Goal: Task Accomplishment & Management: Manage account settings

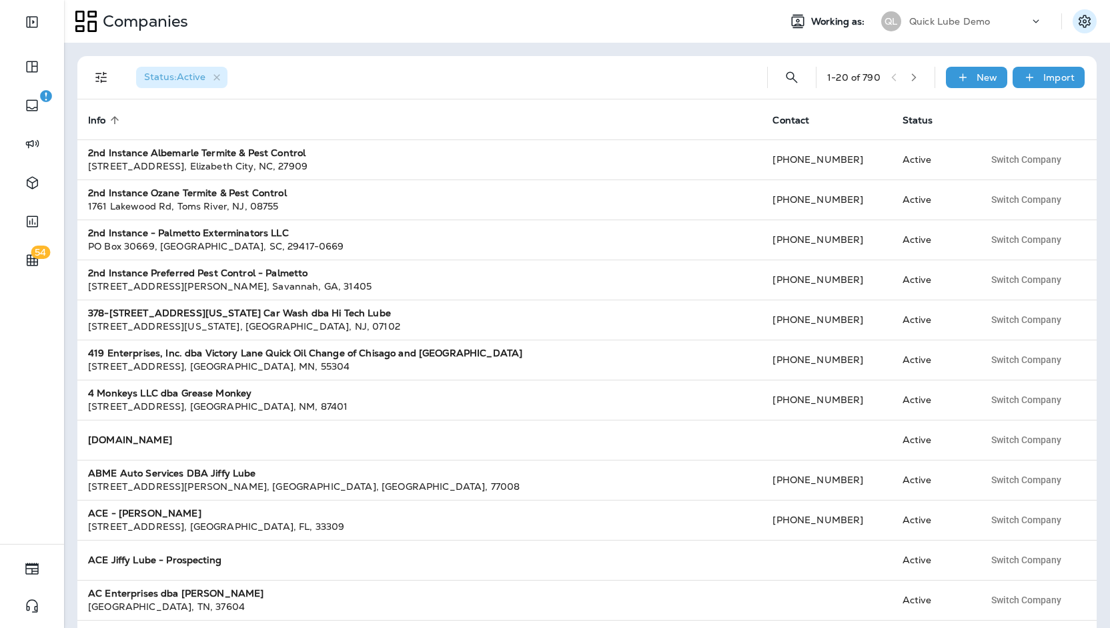
click at [1086, 27] on icon "Settings" at bounding box center [1085, 21] width 12 height 13
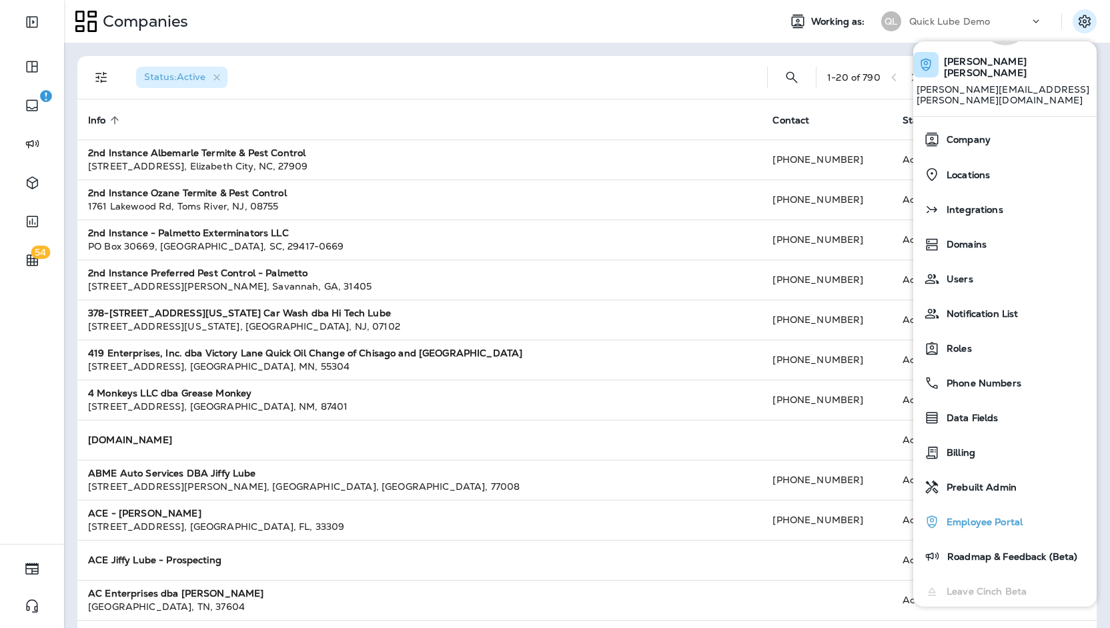
scroll to position [95, 0]
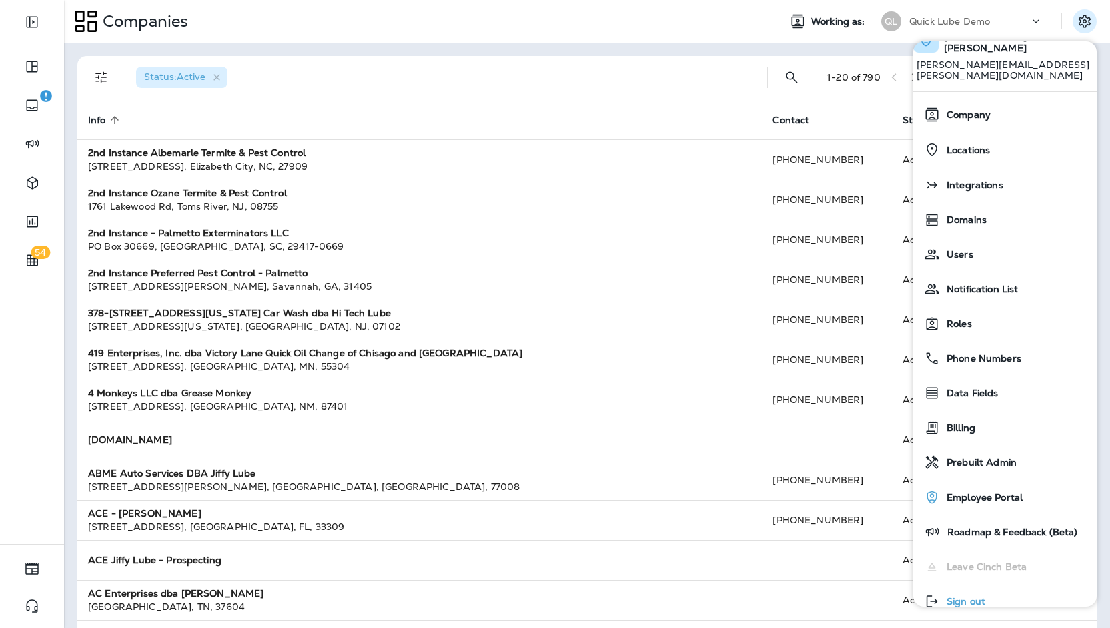
click at [1007, 584] on button "Sign out" at bounding box center [1004, 601] width 183 height 35
click at [1031, 584] on button "Sign out" at bounding box center [1004, 601] width 183 height 35
click at [985, 596] on span "Sign out" at bounding box center [962, 601] width 45 height 11
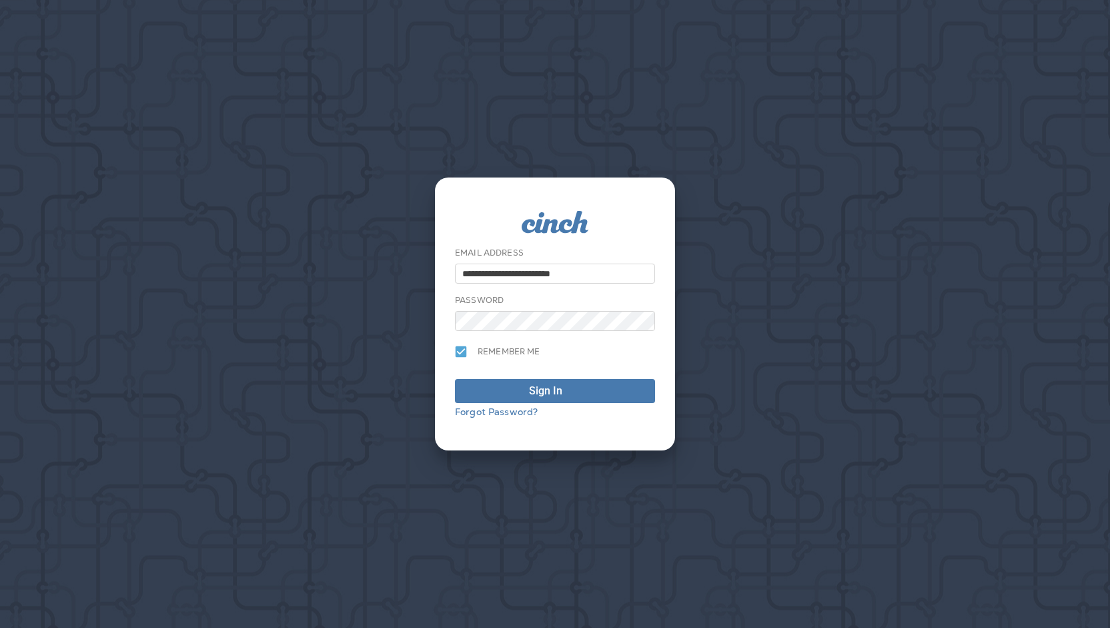
click at [572, 272] on input "**********" at bounding box center [555, 274] width 200 height 20
type input "**********"
click at [563, 394] on div "Sign In" at bounding box center [555, 391] width 52 height 16
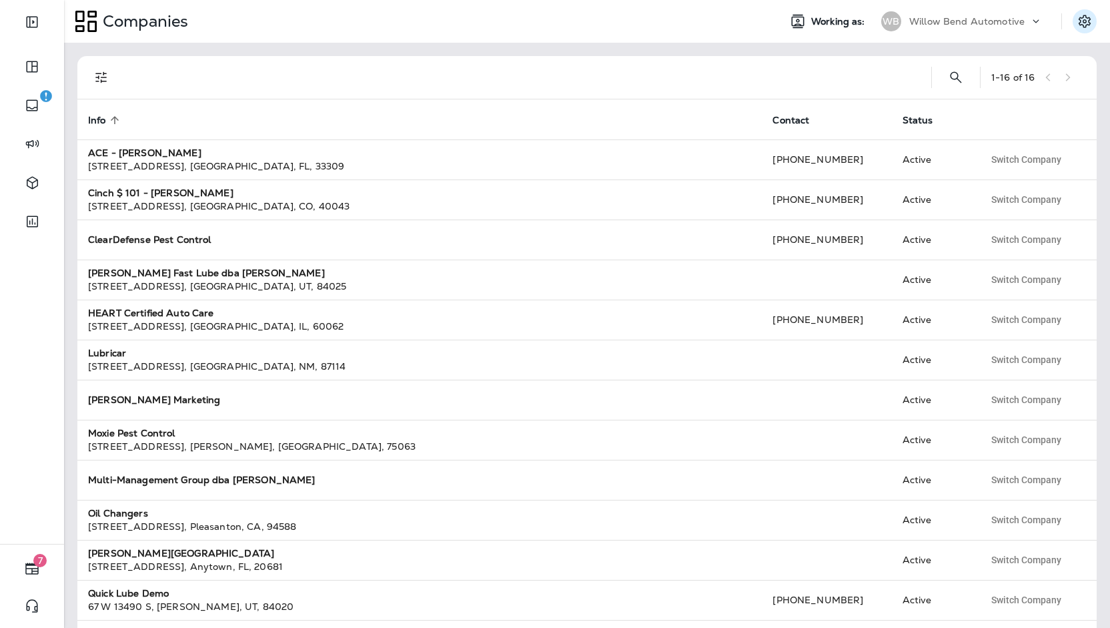
click at [1083, 20] on icon "Settings" at bounding box center [1085, 21] width 16 height 16
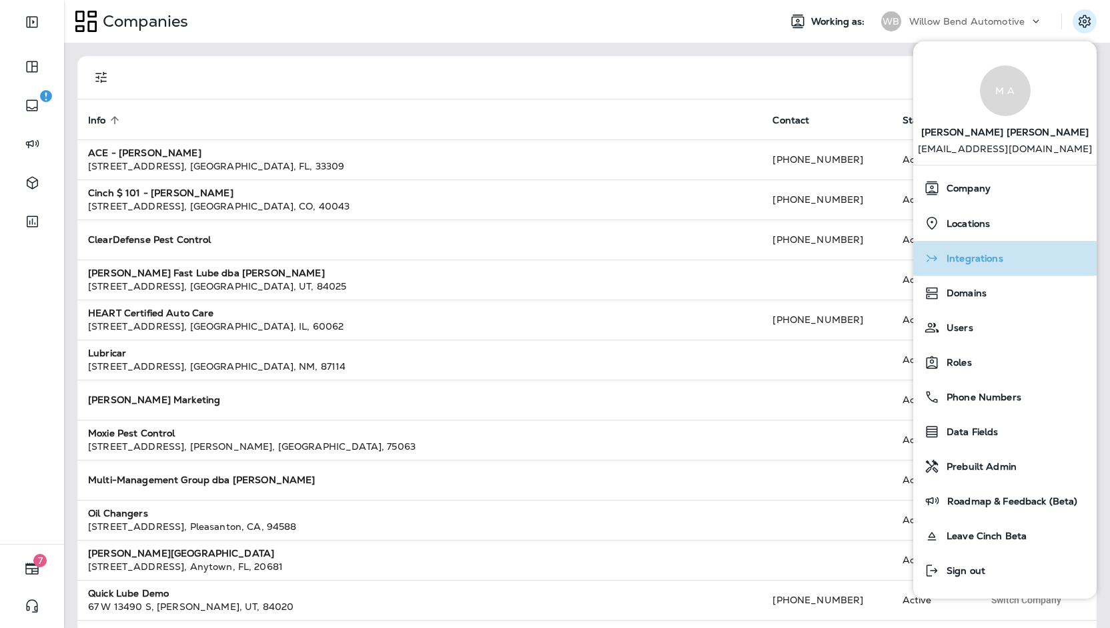
click at [1019, 248] on div "Integrations" at bounding box center [1005, 258] width 173 height 27
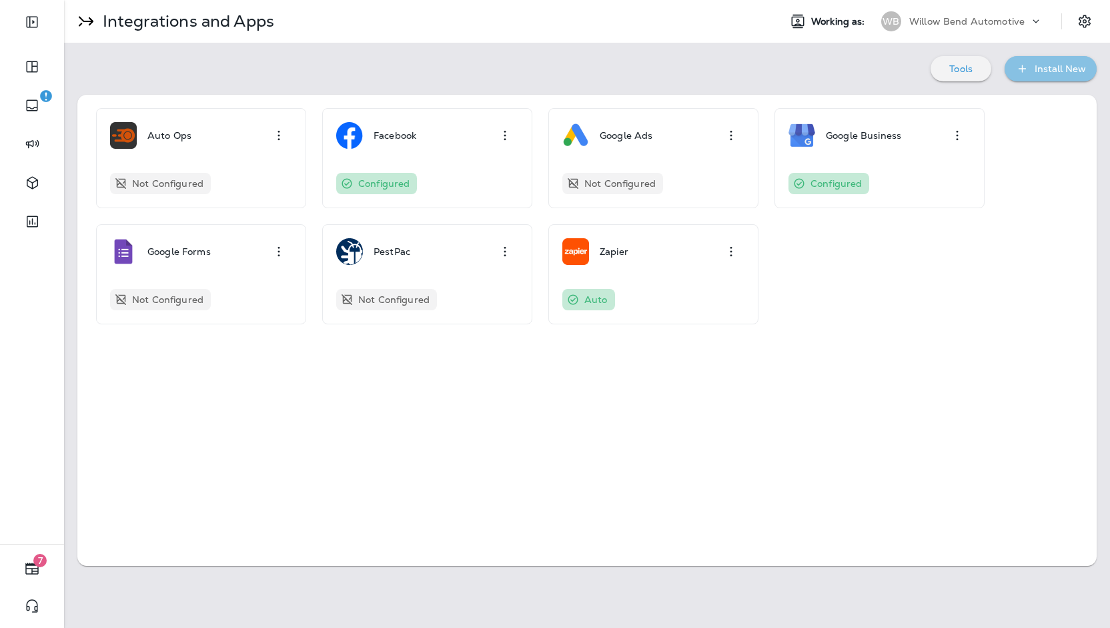
click at [1042, 71] on div "Install New" at bounding box center [1060, 69] width 51 height 17
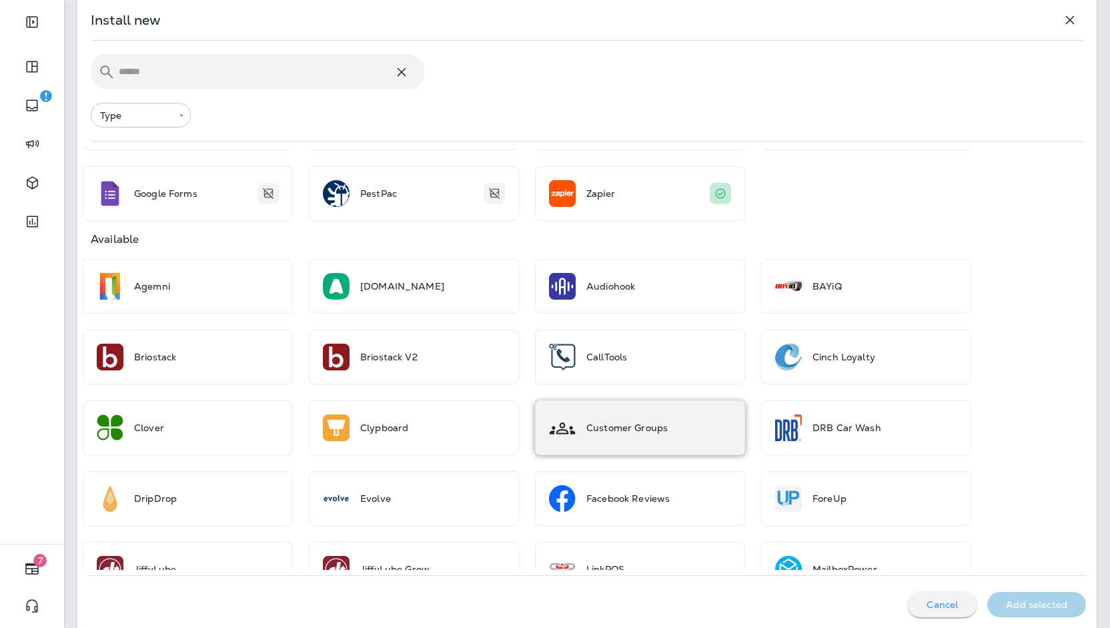
click at [574, 404] on div "Customer Groups" at bounding box center [640, 427] width 210 height 55
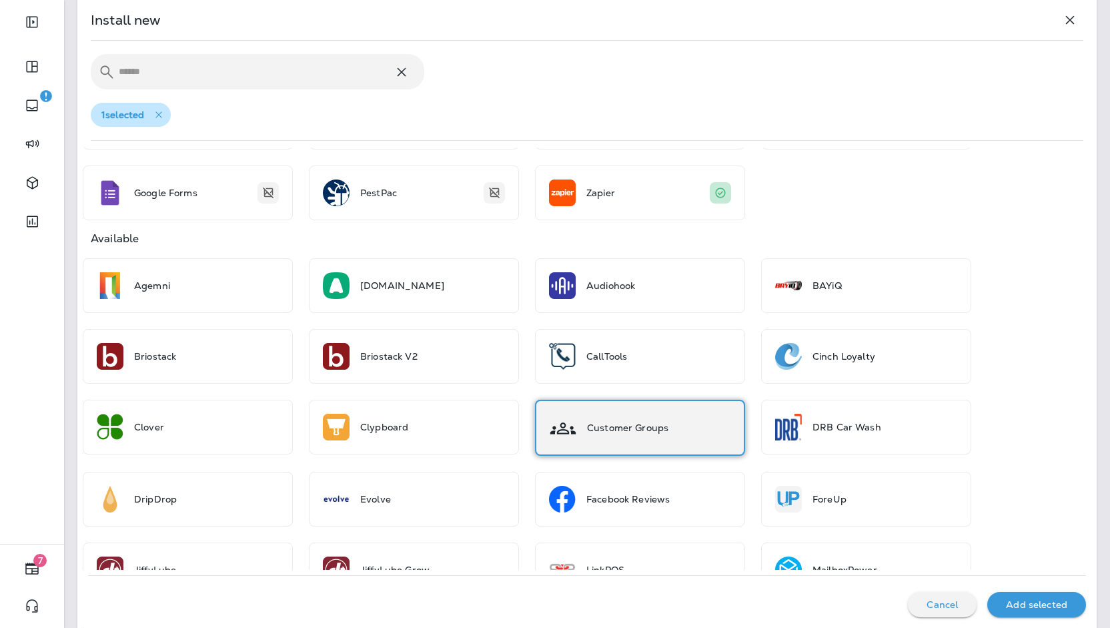
scroll to position [133, 0]
click at [998, 598] on div "Add selected" at bounding box center [1036, 604] width 77 height 17
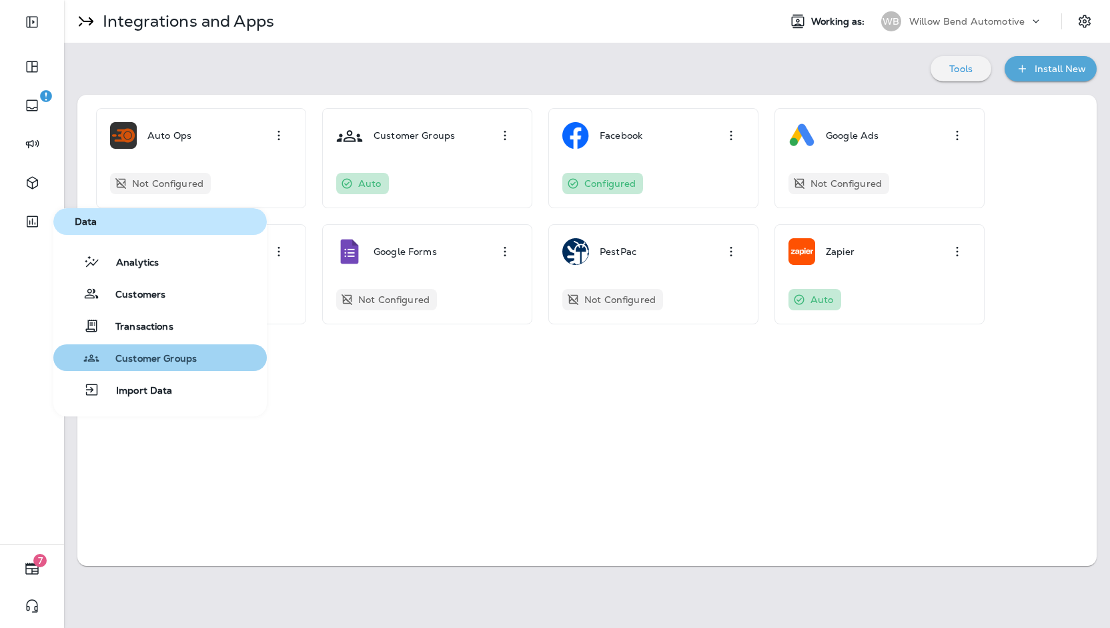
click at [139, 356] on span "Customer Groups" at bounding box center [147, 359] width 97 height 13
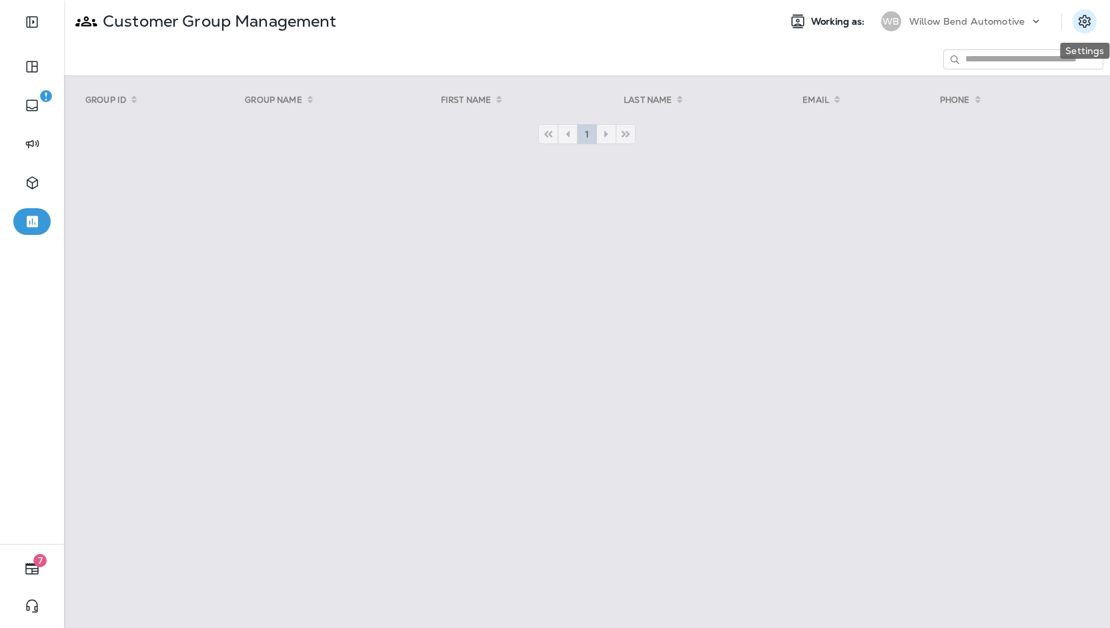
click at [1074, 27] on button "Settings" at bounding box center [1085, 21] width 24 height 24
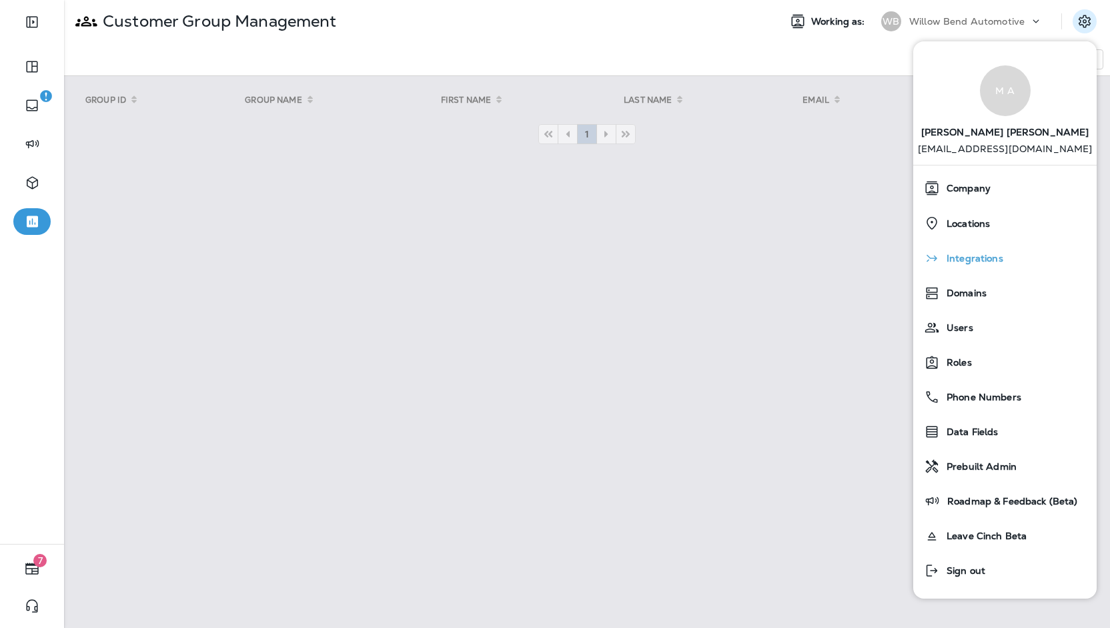
click at [1006, 245] on div "Integrations" at bounding box center [1005, 258] width 173 height 27
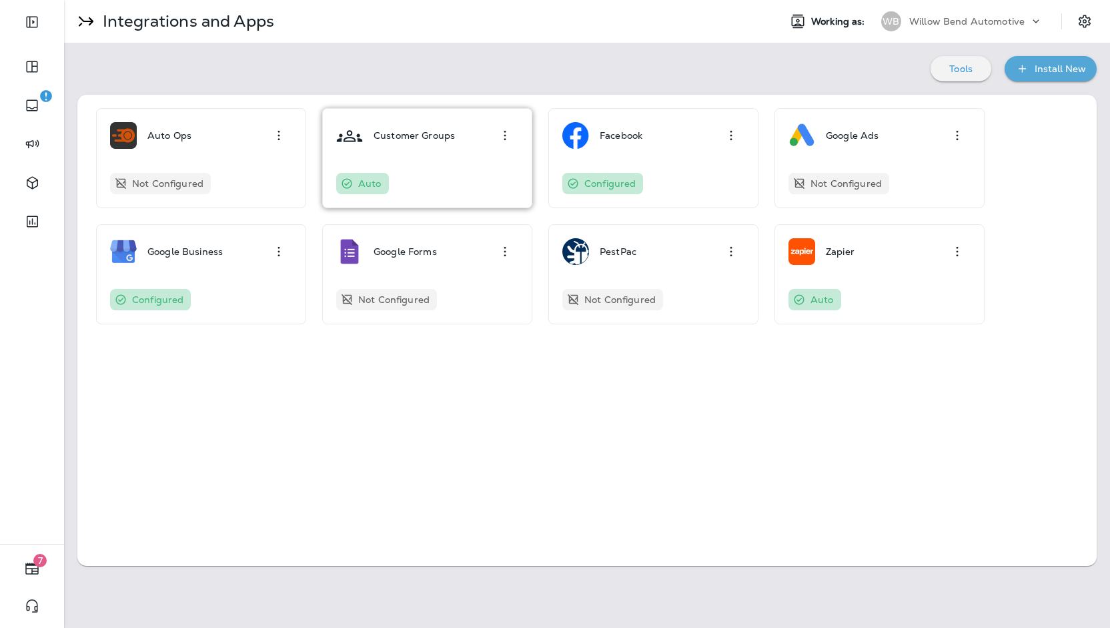
click at [506, 139] on icon "button" at bounding box center [505, 135] width 16 height 16
click at [483, 209] on div "Uninstall" at bounding box center [483, 210] width 41 height 17
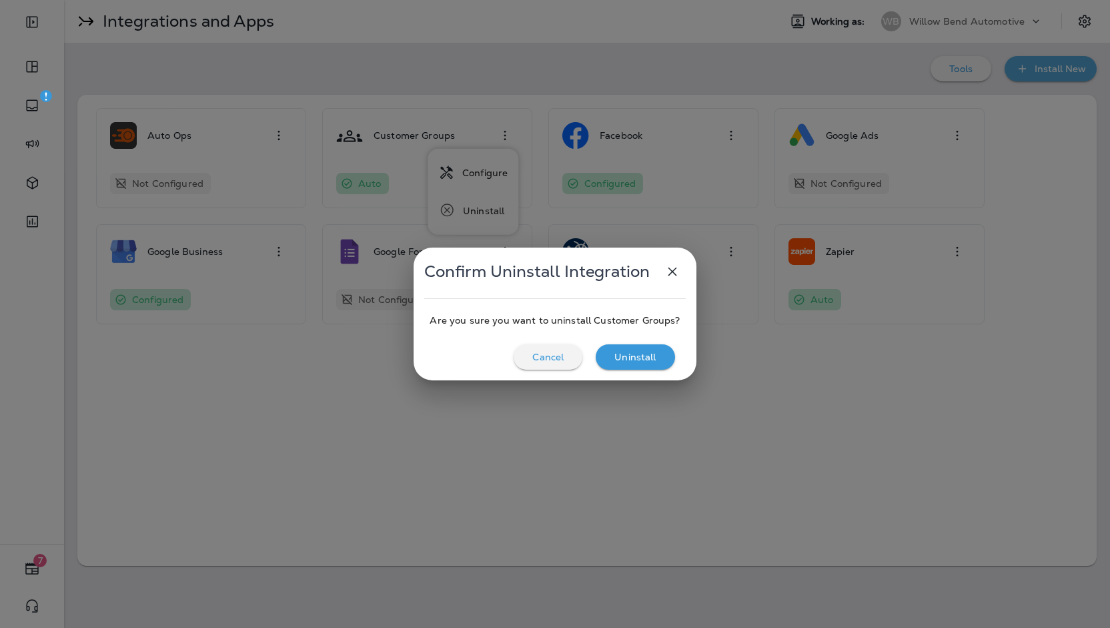
click at [633, 350] on div "Uninstall" at bounding box center [634, 356] width 57 height 17
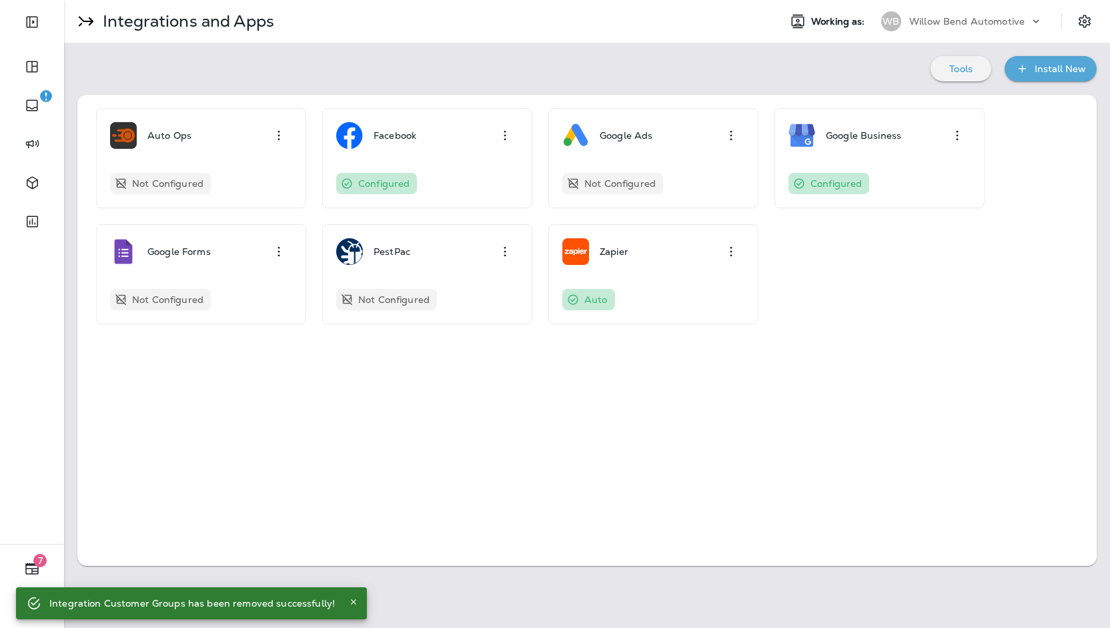
click at [908, 25] on div "WB" at bounding box center [891, 21] width 36 height 20
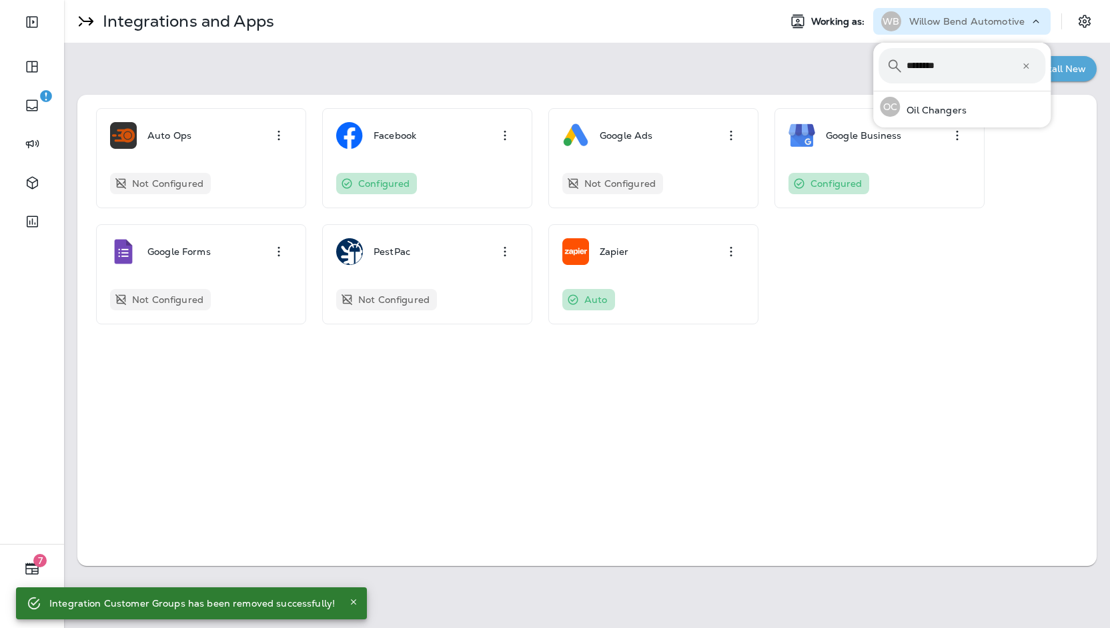
type input "********"
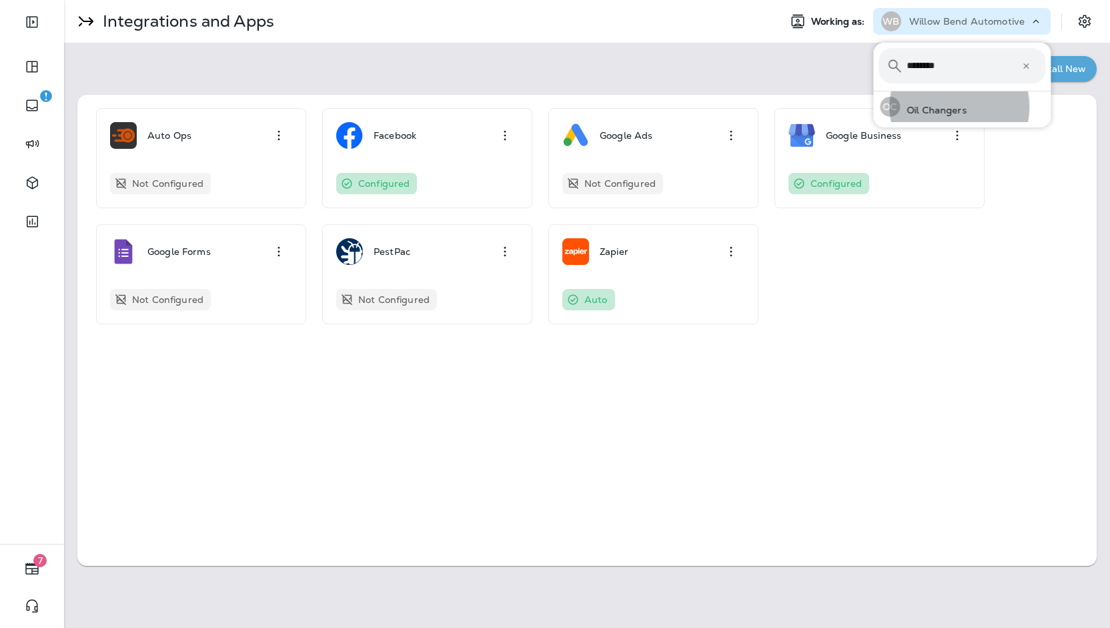
click at [873, 91] on button "OC Oil Changers" at bounding box center [961, 106] width 177 height 31
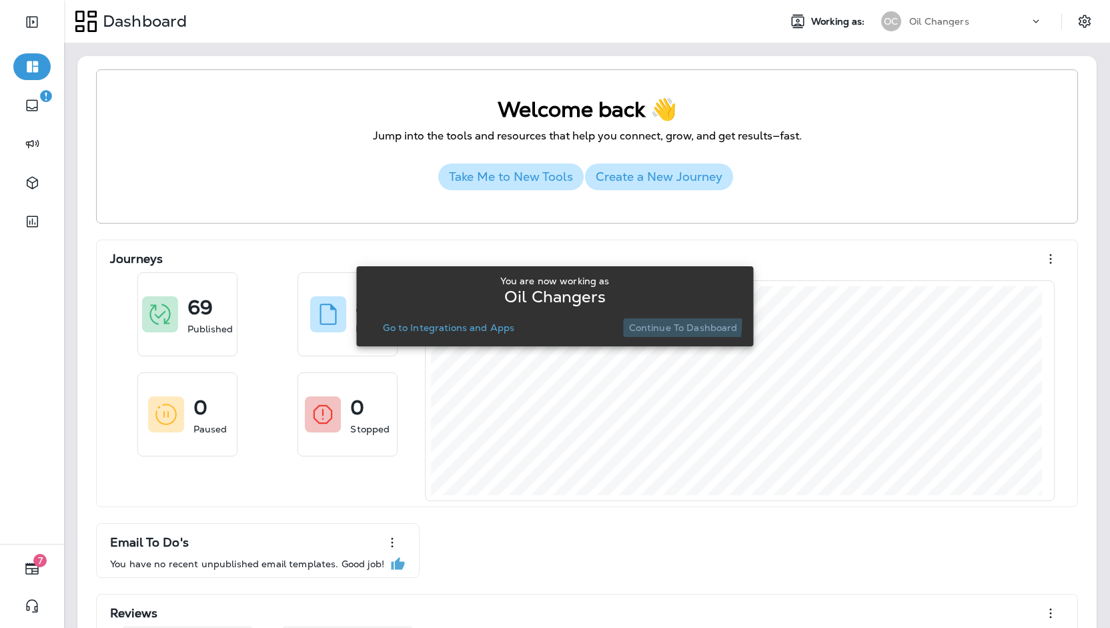
click at [638, 322] on p "Continue to Dashboard" at bounding box center [683, 327] width 109 height 11
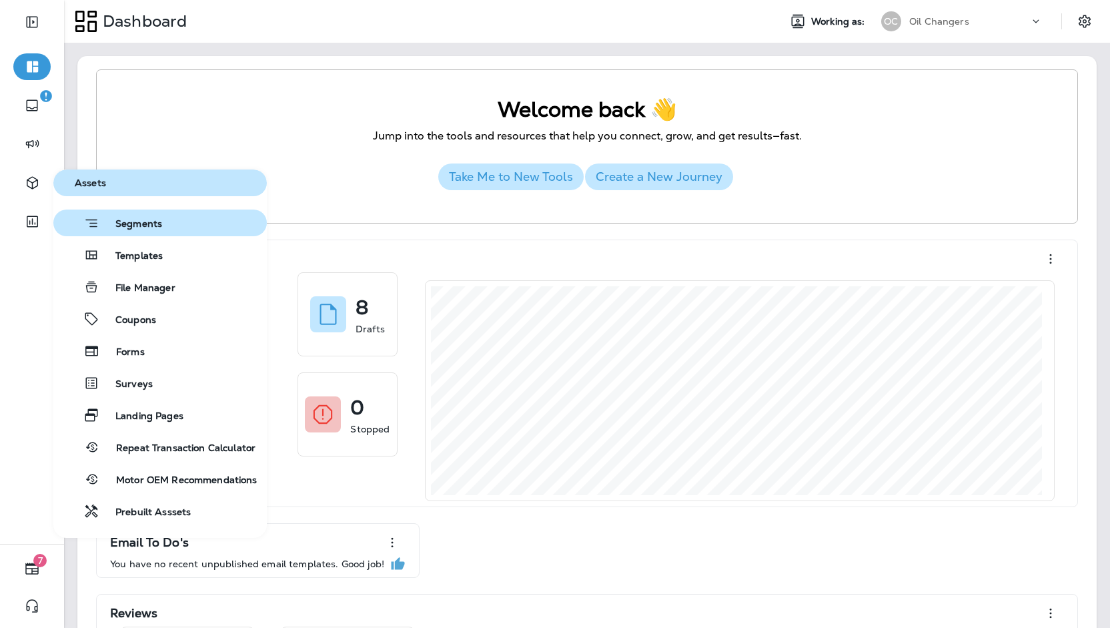
click at [137, 227] on span "Segments" at bounding box center [130, 224] width 63 height 13
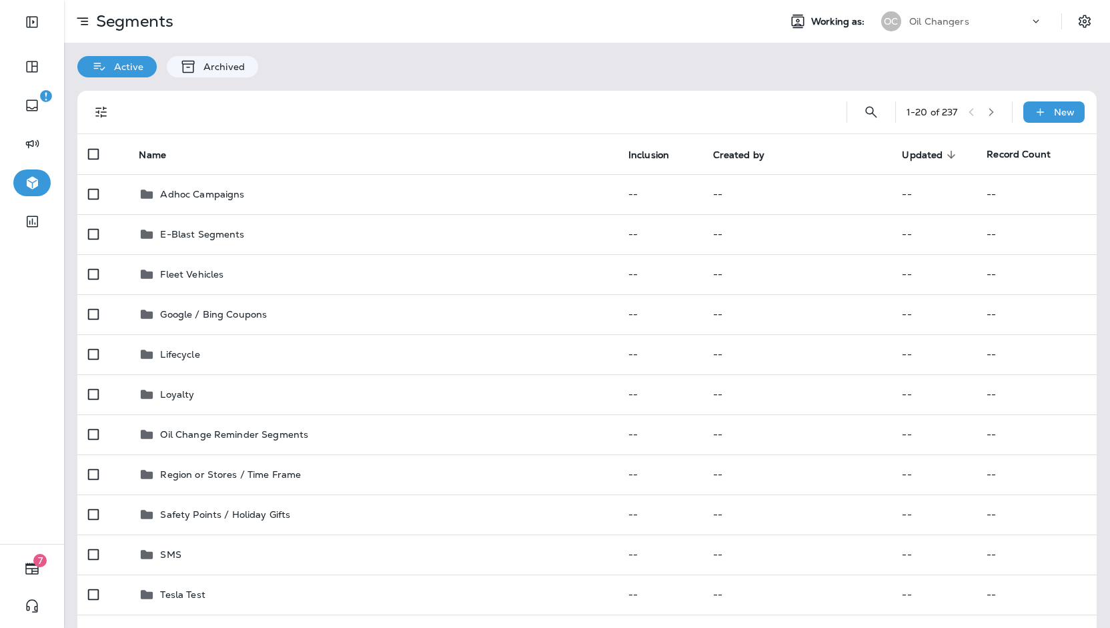
click at [953, 35] on div "Segments Working as: OC Oil Changers" at bounding box center [587, 21] width 1046 height 43
click at [953, 31] on div "OC Oil Changers" at bounding box center [961, 21] width 177 height 27
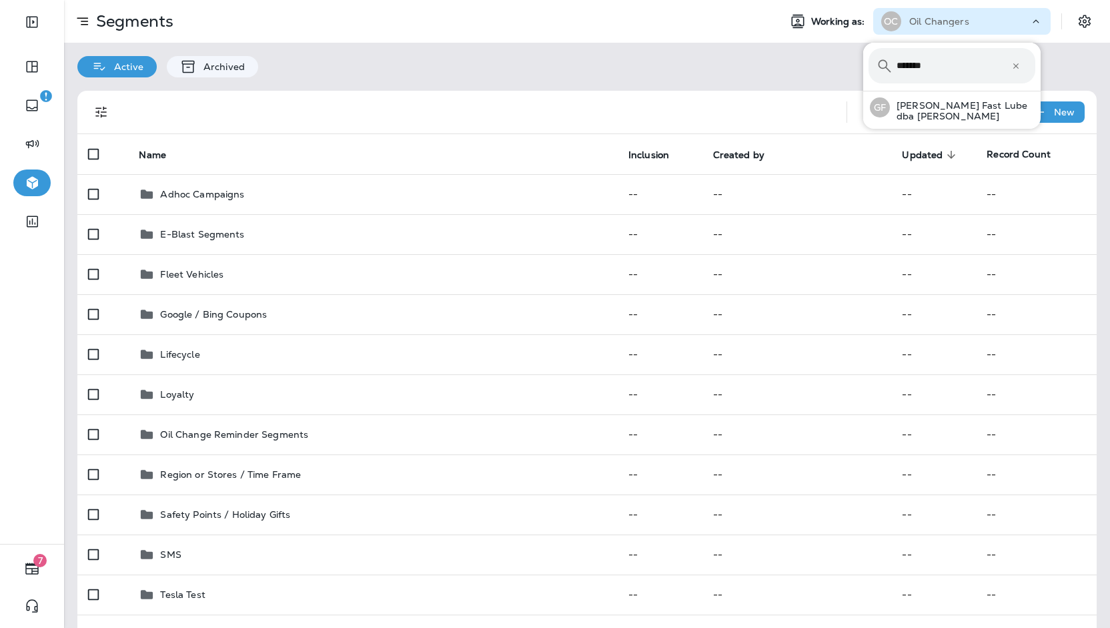
type input "*******"
click at [863, 91] on button "[PERSON_NAME] Fast Lube dba Jiffy Lube" at bounding box center [951, 107] width 177 height 32
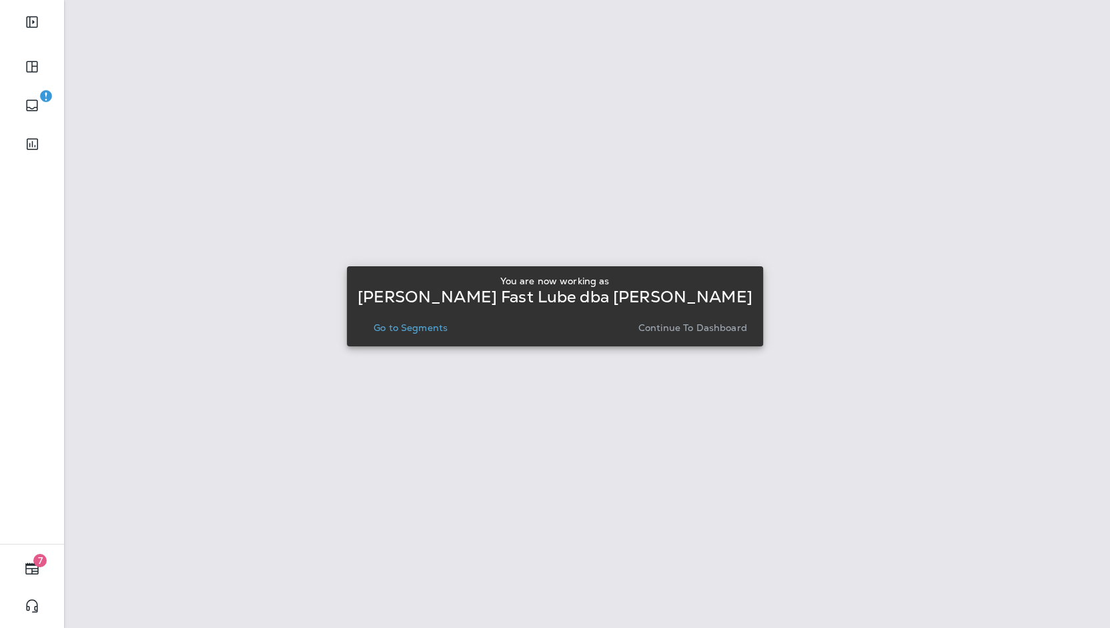
click at [425, 327] on p "Go to Segments" at bounding box center [411, 327] width 74 height 11
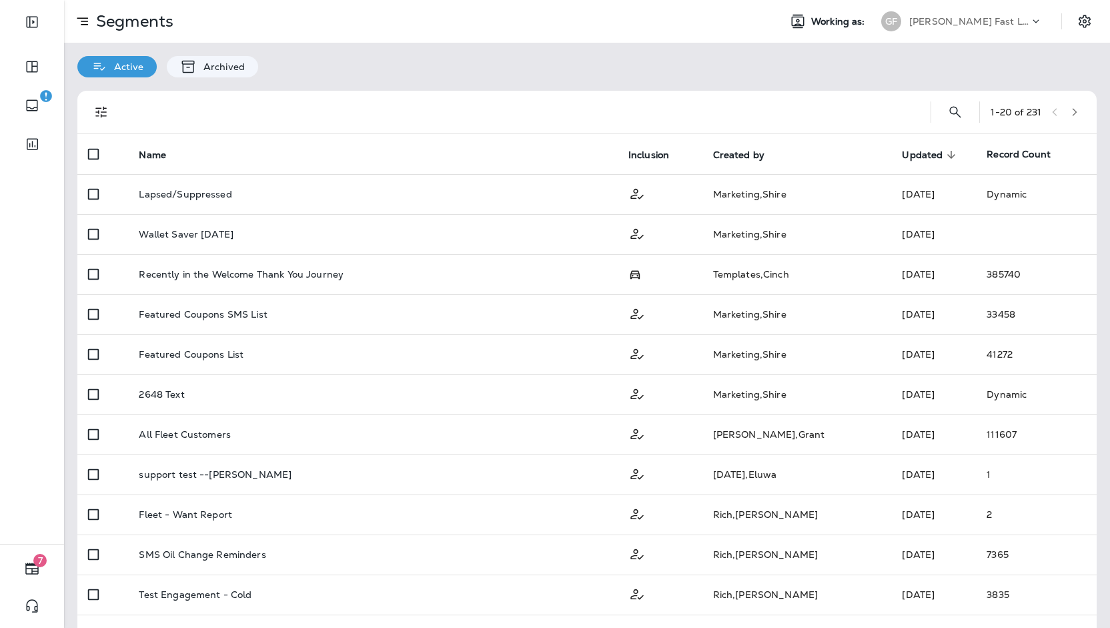
click at [1070, 111] on icon "button" at bounding box center [1074, 111] width 9 height 9
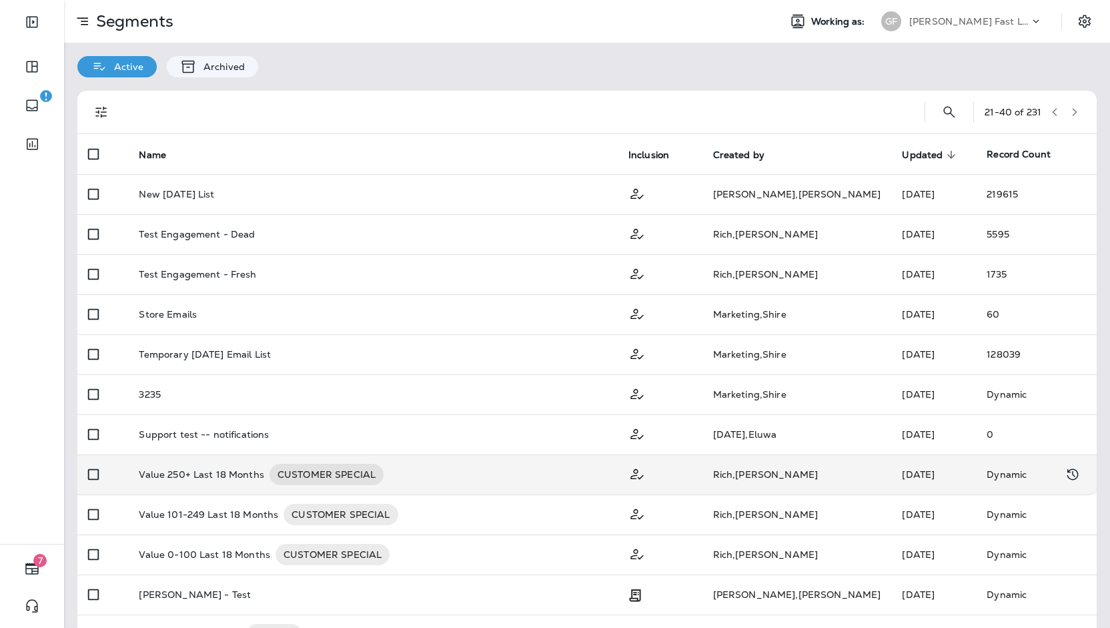
click at [891, 470] on td "[DATE]" at bounding box center [933, 474] width 85 height 40
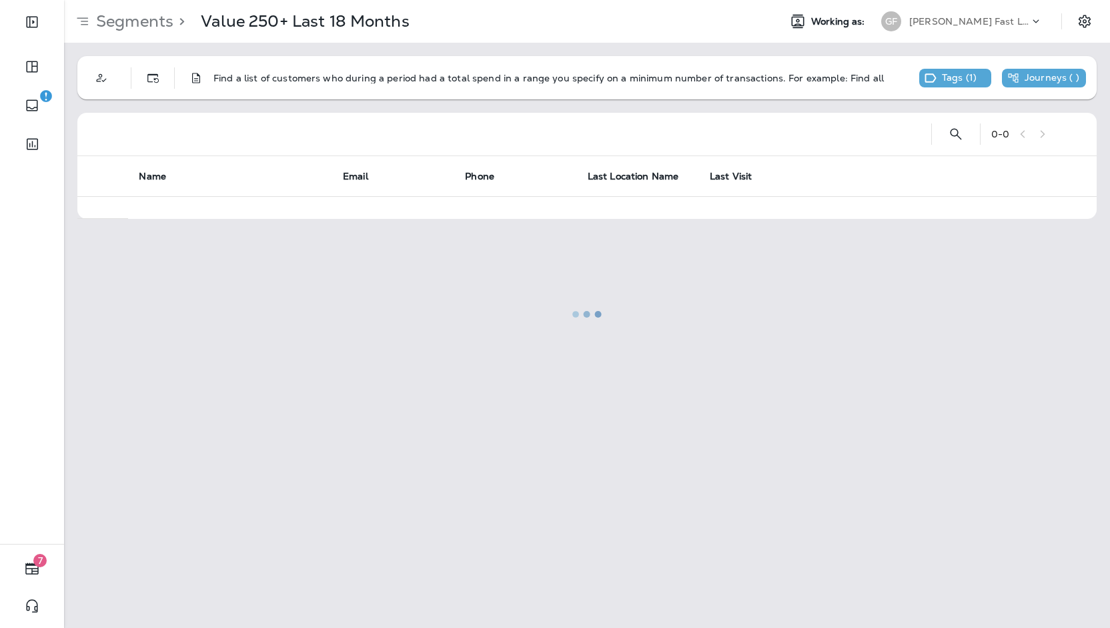
click at [1092, 14] on div at bounding box center [586, 313] width 1043 height 625
click at [1089, 18] on div at bounding box center [586, 313] width 1043 height 625
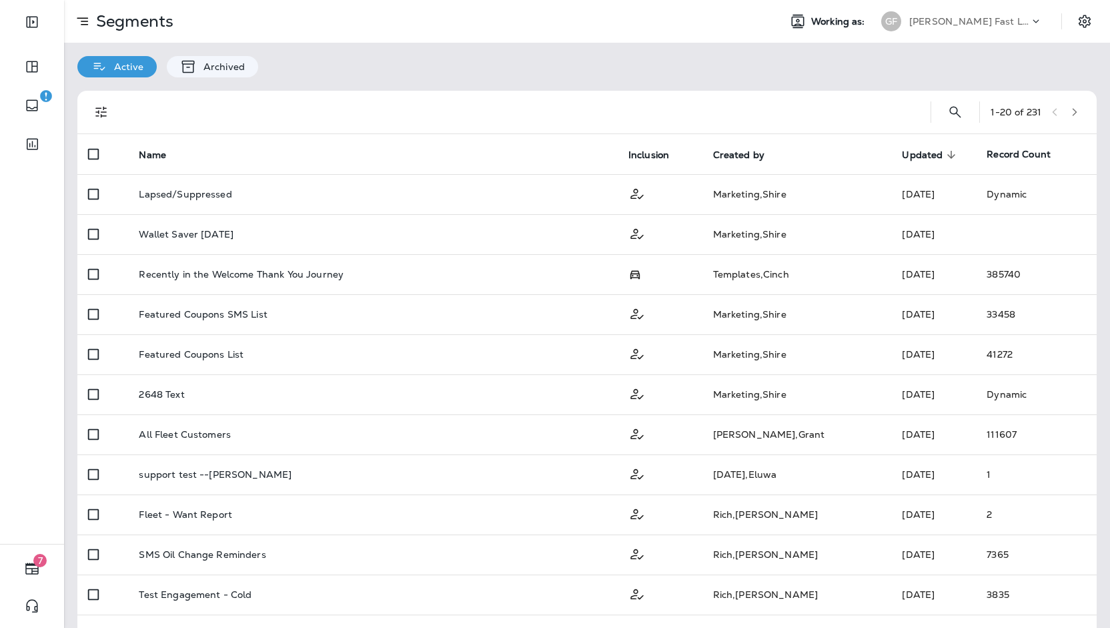
click at [1087, 17] on div at bounding box center [1091, 21] width 37 height 24
click at [1085, 19] on button "Settings" at bounding box center [1085, 21] width 24 height 24
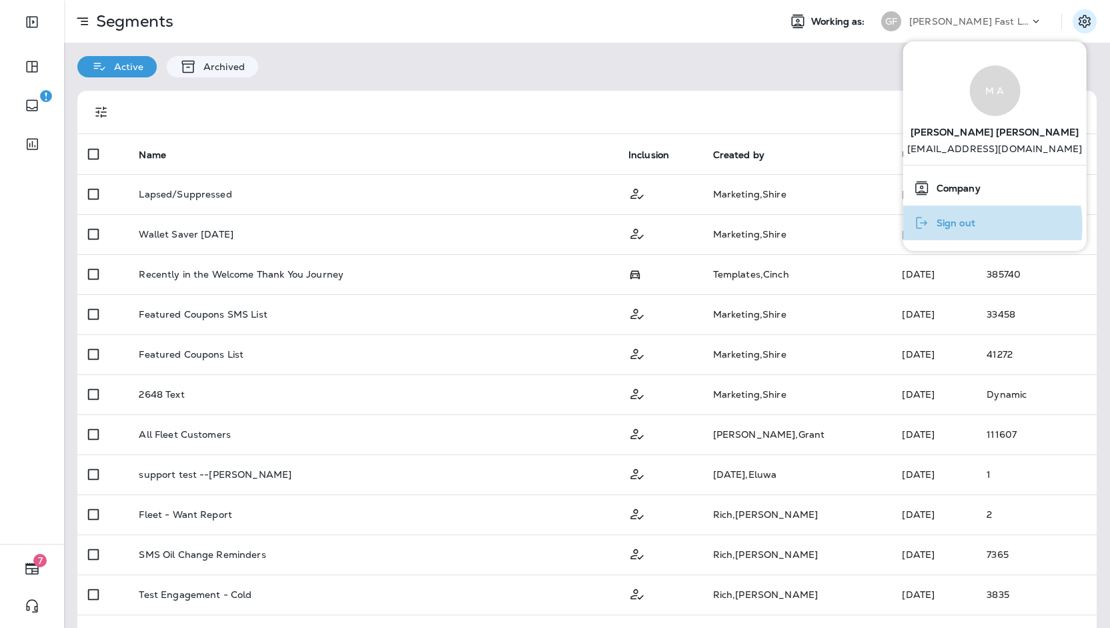
click at [961, 225] on span "Sign out" at bounding box center [952, 222] width 45 height 11
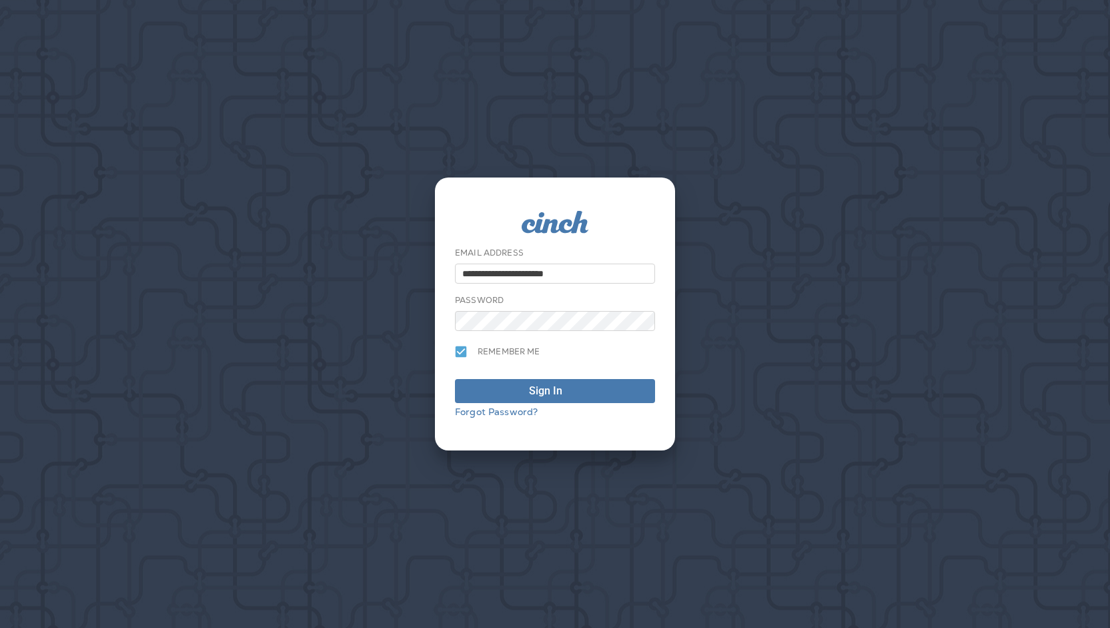
click at [550, 270] on input "**********" at bounding box center [555, 274] width 200 height 20
type input "**********"
click at [546, 382] on button "Sign In" at bounding box center [555, 391] width 200 height 24
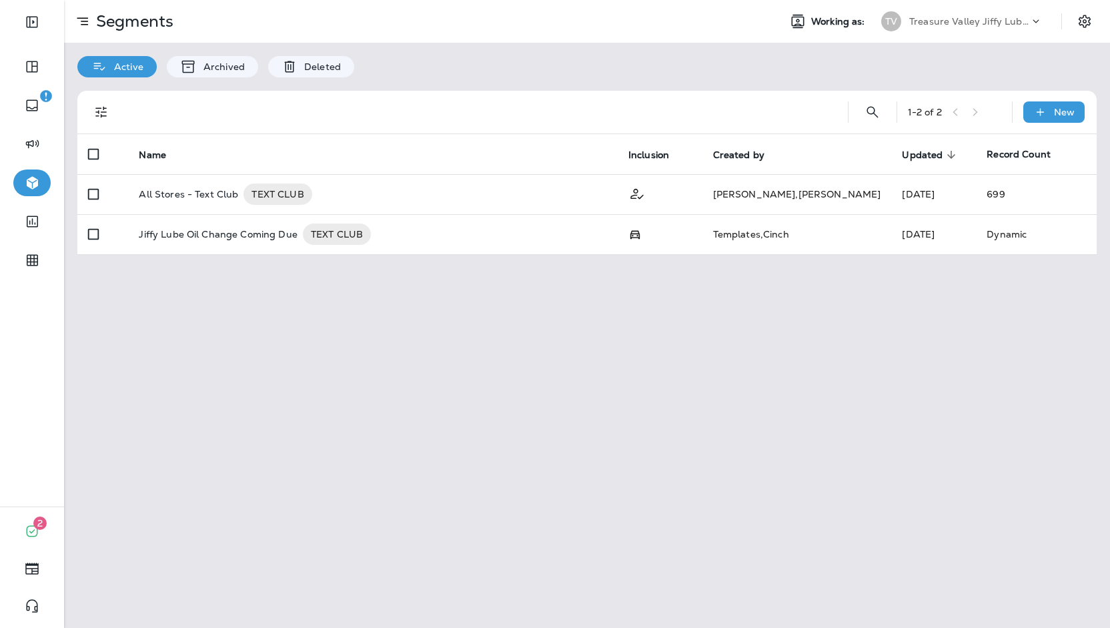
click at [981, 31] on div "TV Treasure Valley Jiffy Lube Group" at bounding box center [961, 21] width 177 height 27
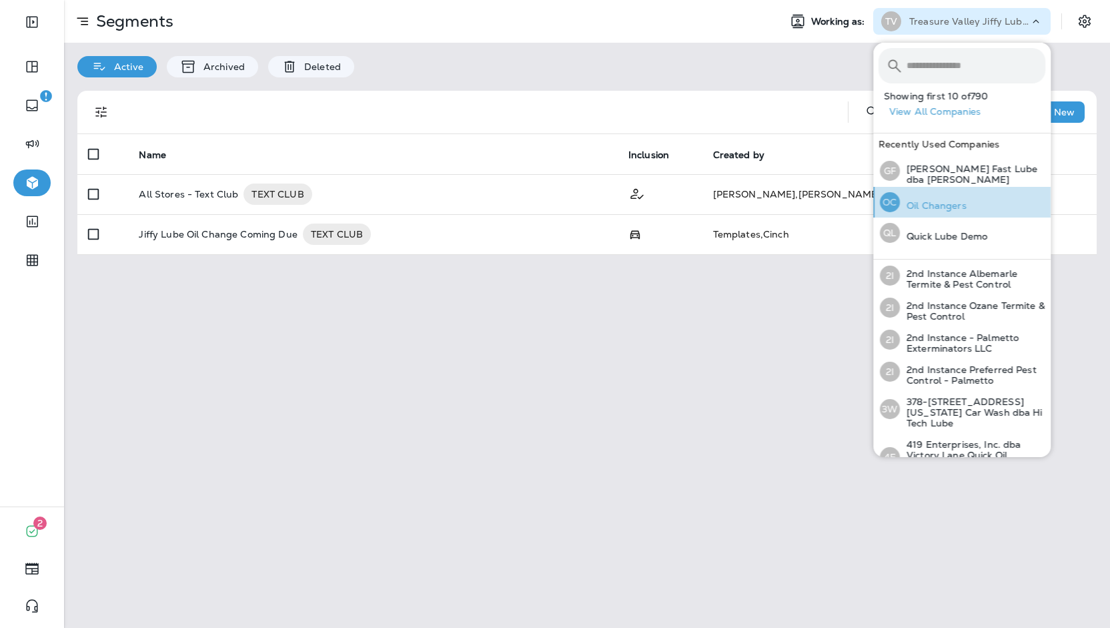
click at [979, 187] on button "OC Oil Changers" at bounding box center [961, 202] width 177 height 31
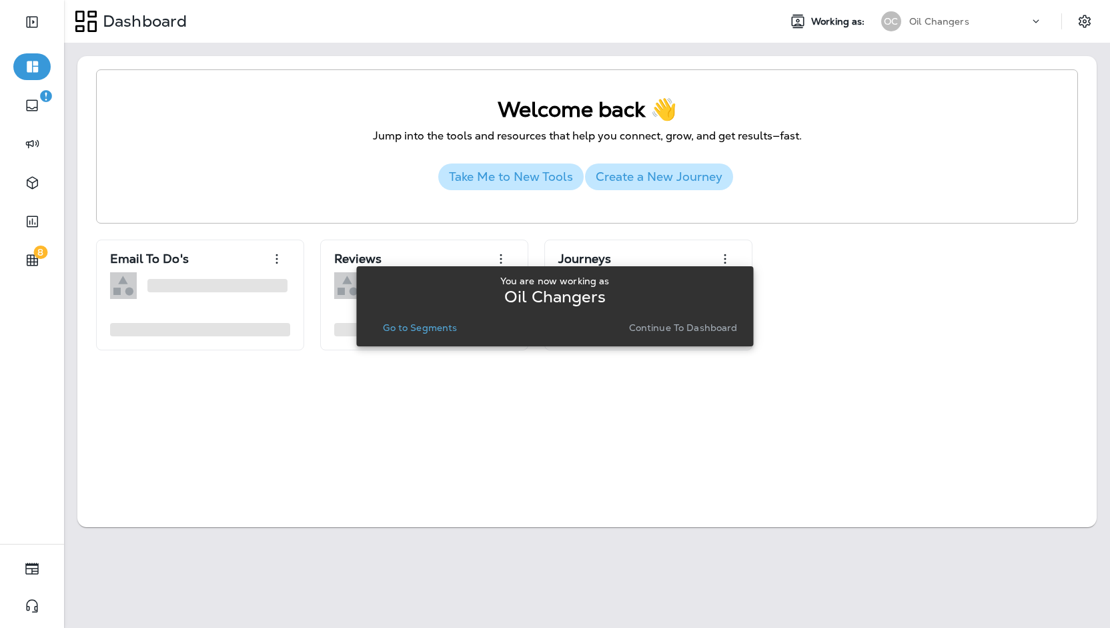
click at [659, 334] on button "Continue to Dashboard" at bounding box center [683, 327] width 119 height 19
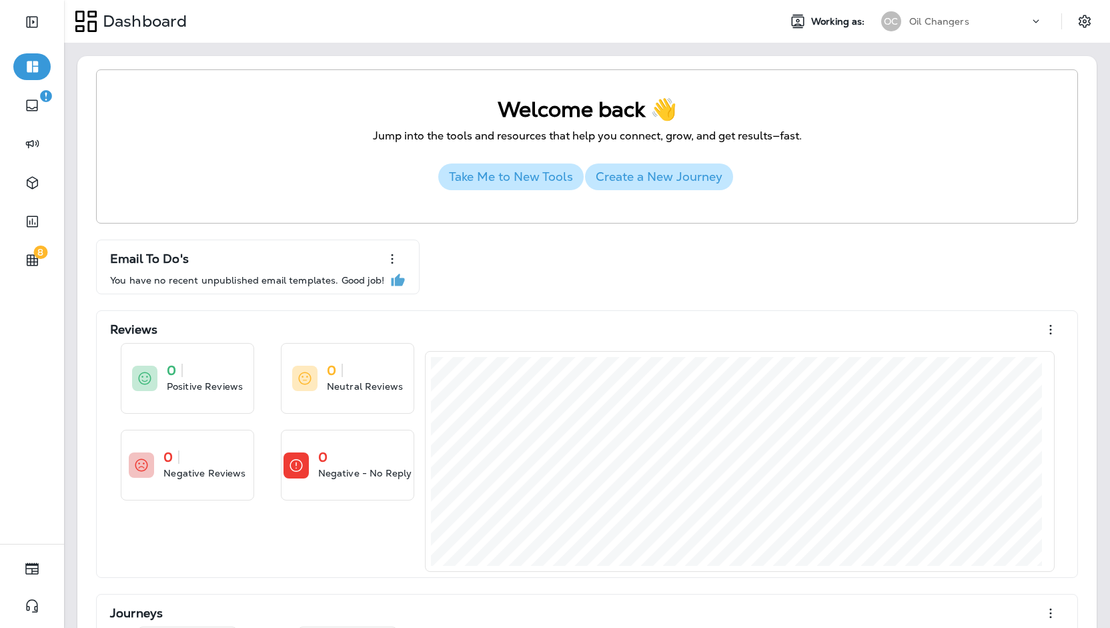
click at [966, 30] on div "Oil Changers" at bounding box center [969, 21] width 120 height 20
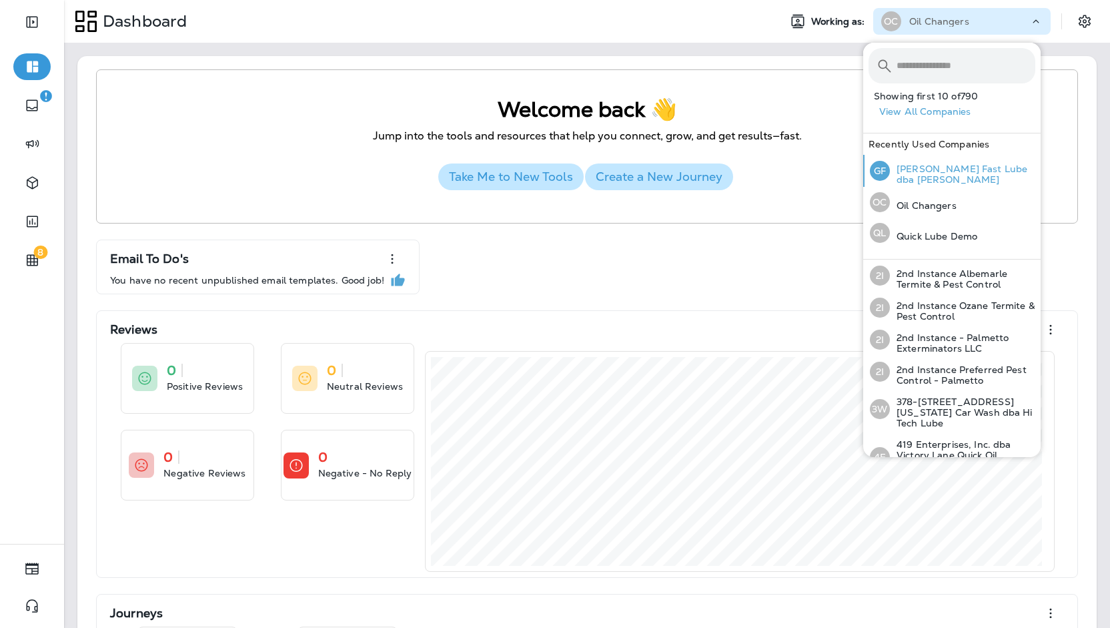
click at [947, 177] on p "[PERSON_NAME] Fast Lube dba [PERSON_NAME]" at bounding box center [962, 173] width 145 height 21
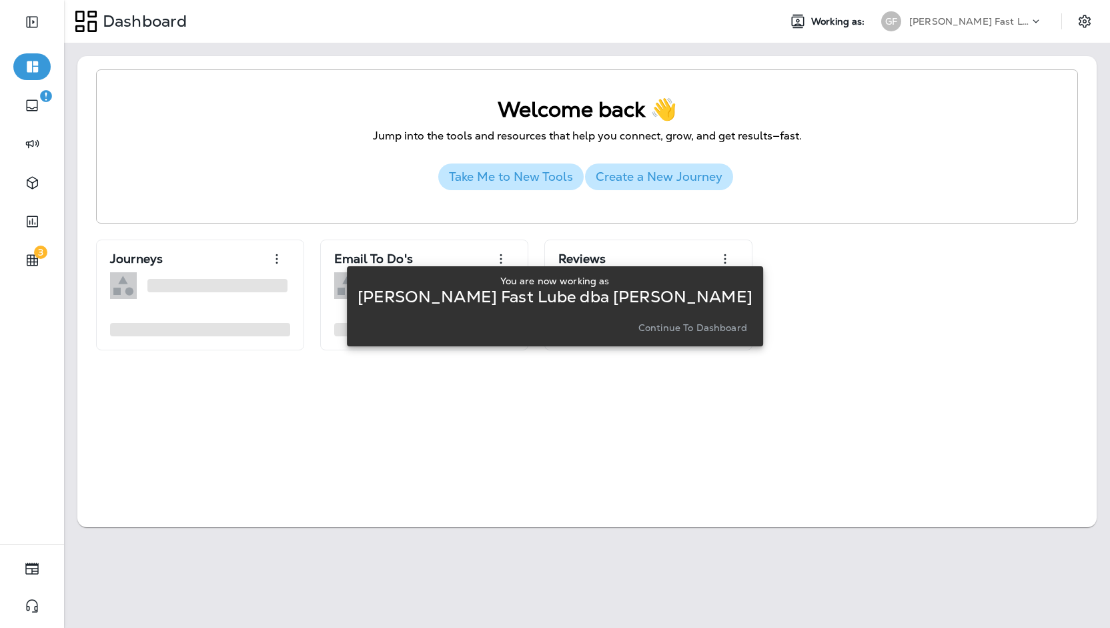
click at [680, 320] on button "Continue to Dashboard" at bounding box center [692, 327] width 119 height 19
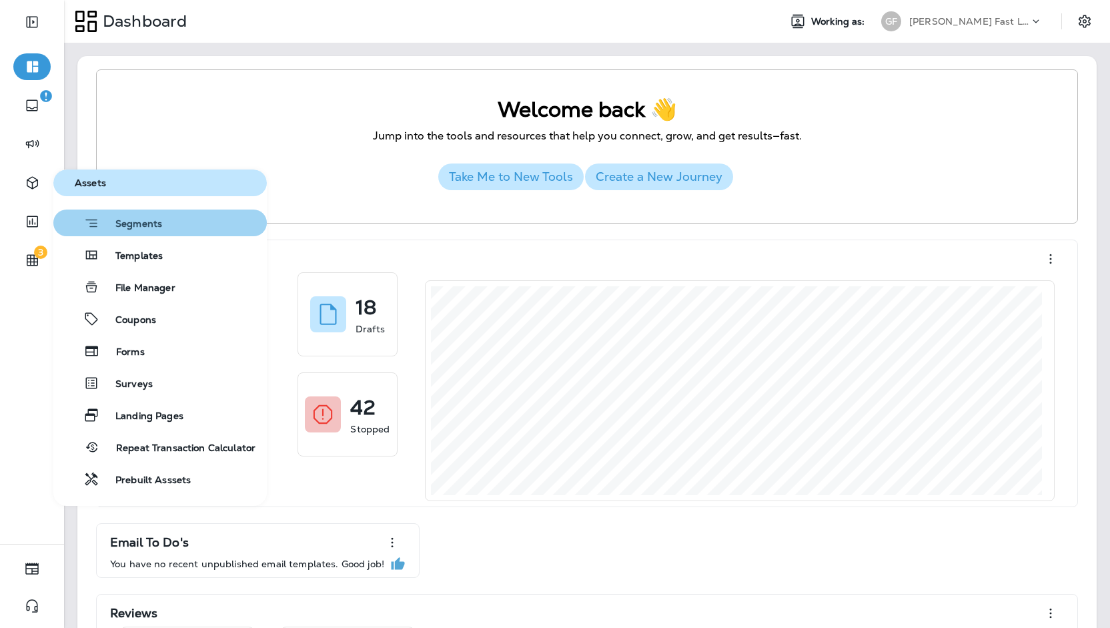
click at [163, 225] on button "Segments" at bounding box center [159, 222] width 213 height 27
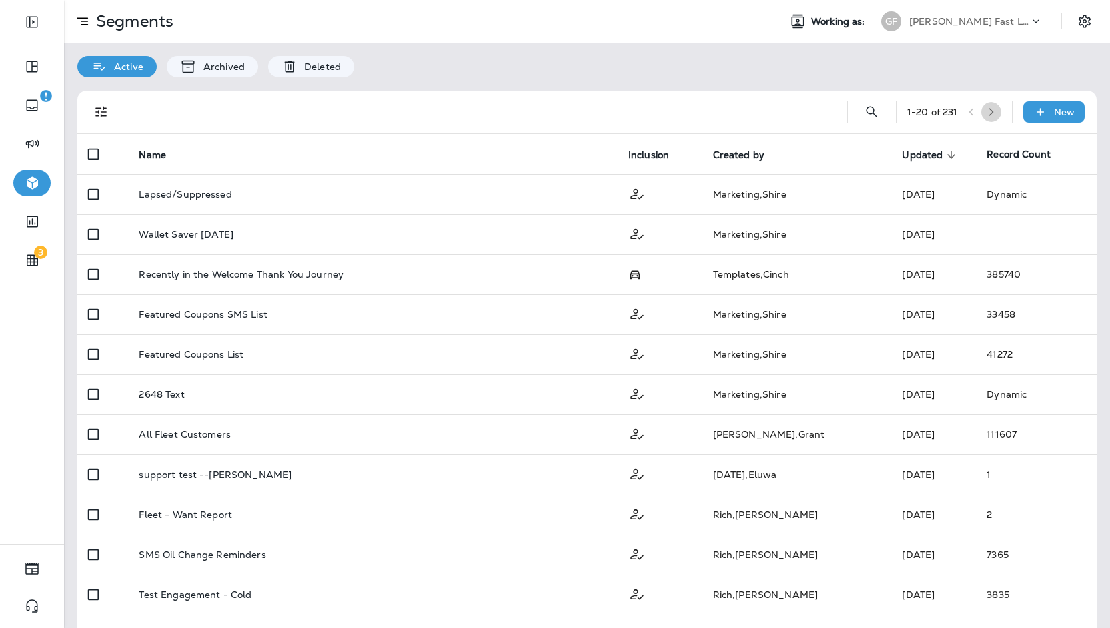
click at [982, 105] on button "button" at bounding box center [991, 112] width 20 height 20
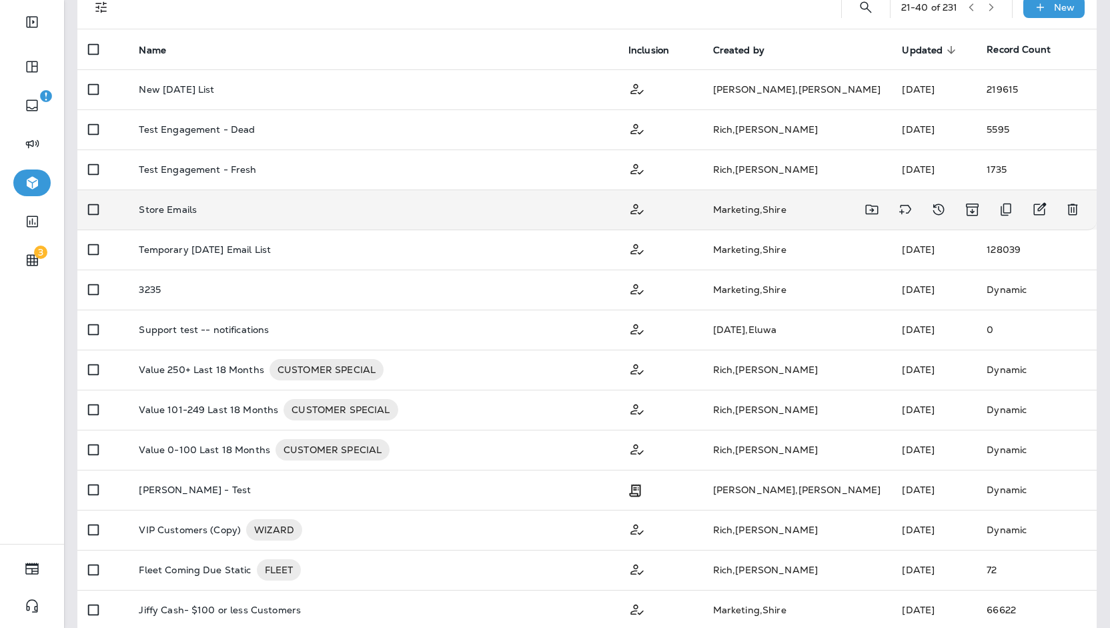
scroll to position [267, 0]
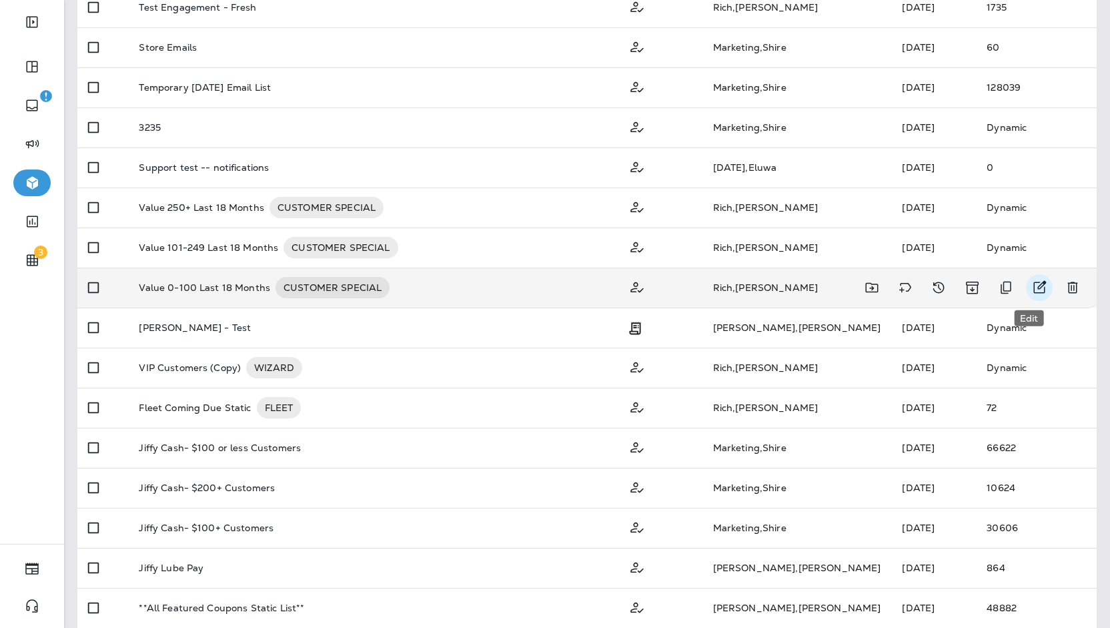
click at [1037, 288] on icon "Edit" at bounding box center [1039, 288] width 16 height 16
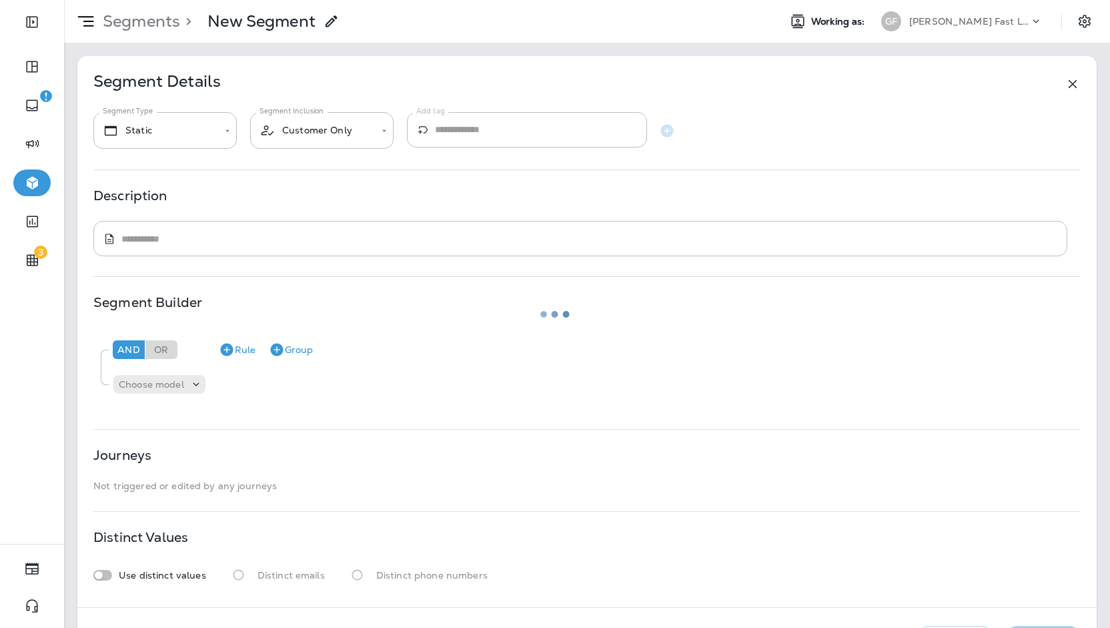
type input "*******"
type textarea "**********"
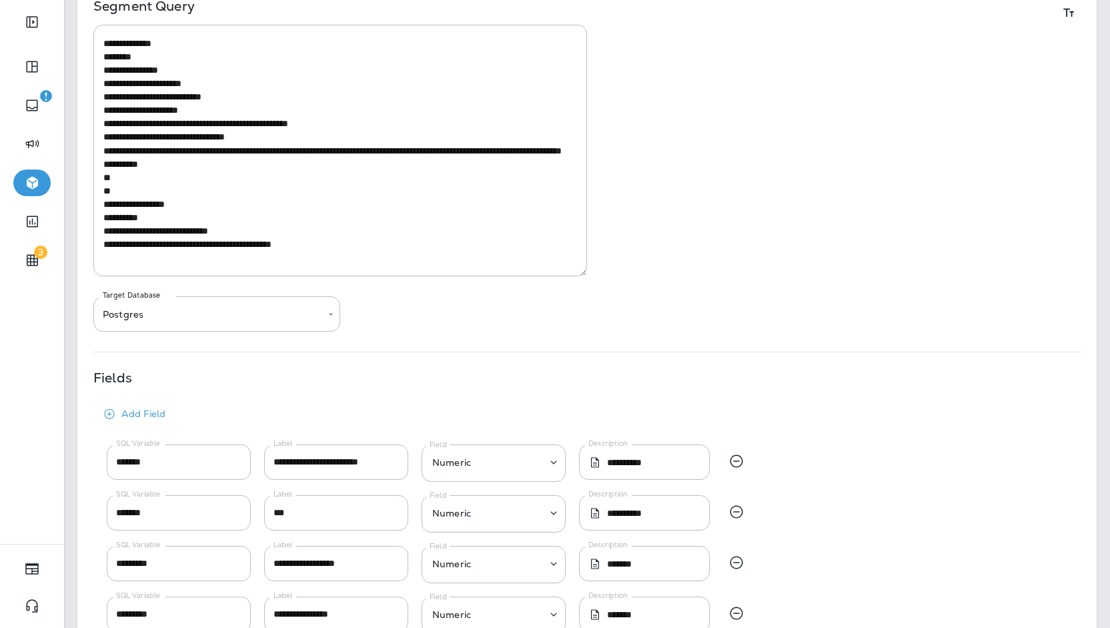
scroll to position [80, 0]
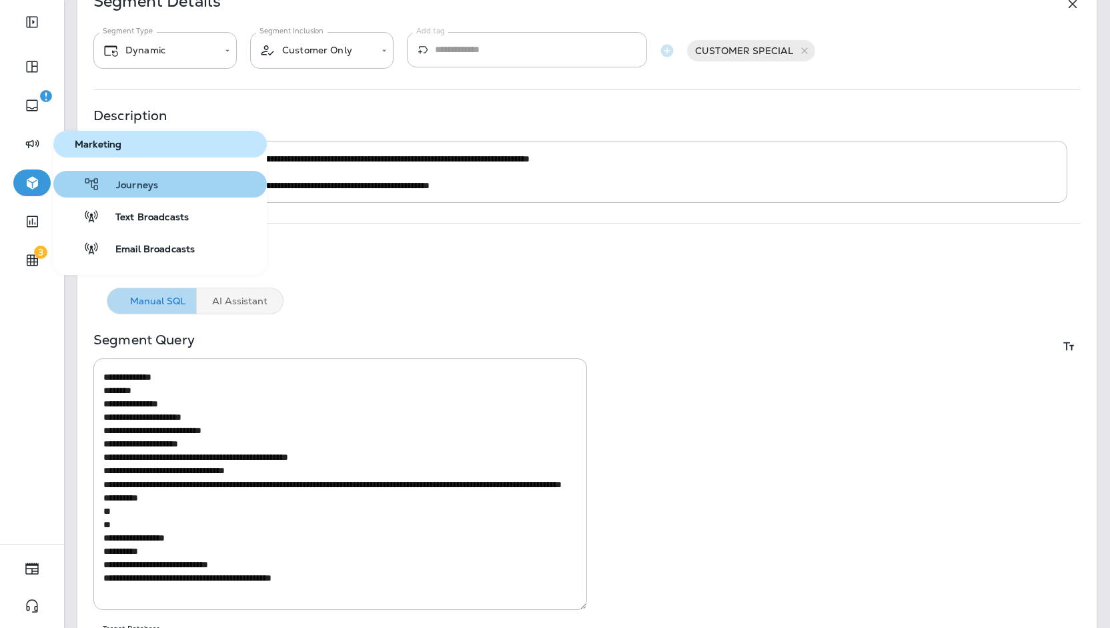
click at [128, 189] on span "Journeys" at bounding box center [129, 185] width 58 height 13
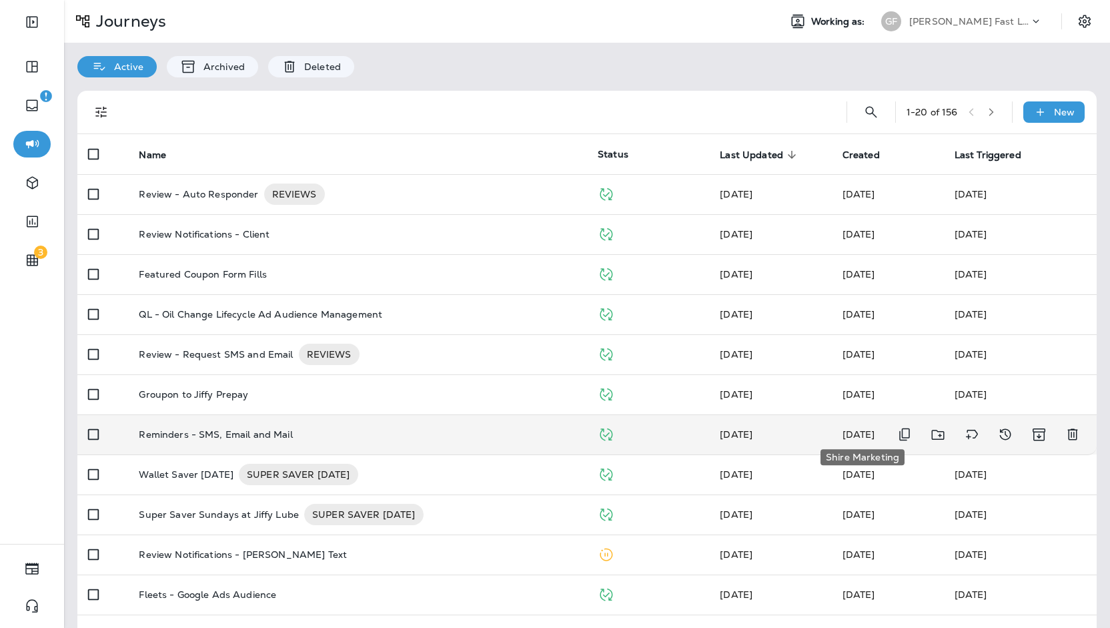
click at [843, 437] on span "[DATE]" at bounding box center [859, 434] width 33 height 12
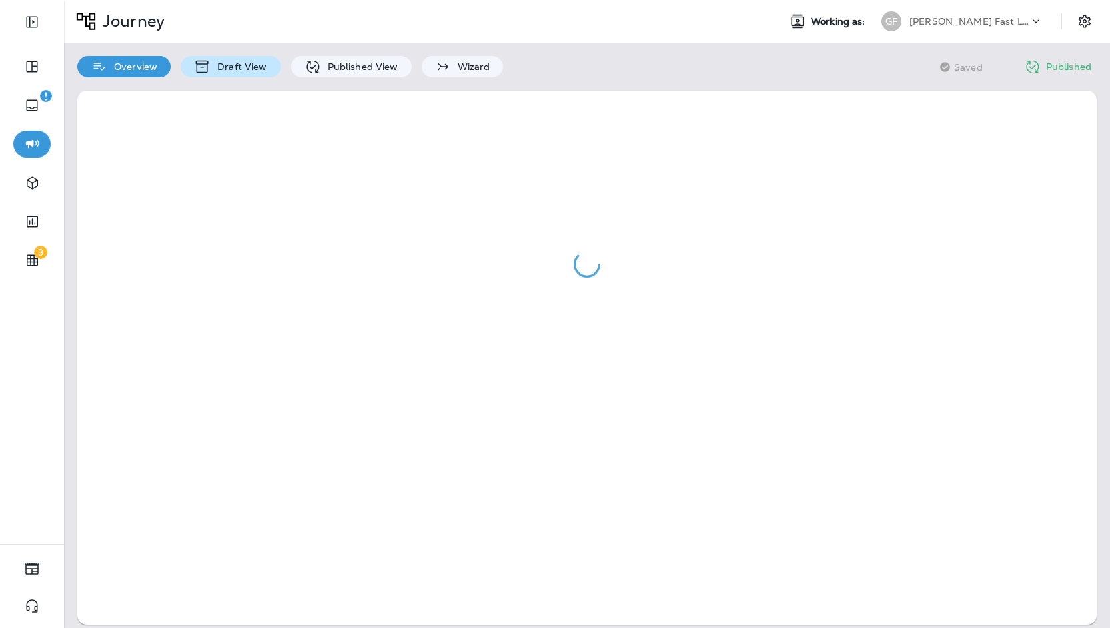
click at [251, 63] on p "Draft View" at bounding box center [239, 66] width 56 height 11
